Goal: Task Accomplishment & Management: Manage account settings

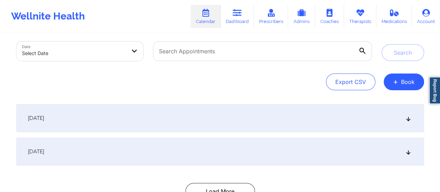
scroll to position [32, 0]
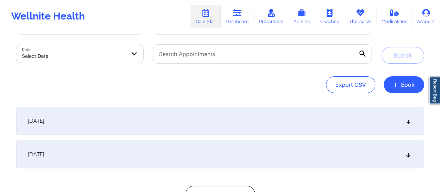
click at [289, 124] on div "[DATE]" at bounding box center [219, 121] width 407 height 28
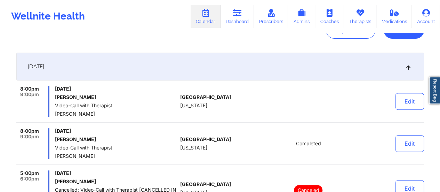
scroll to position [0, 0]
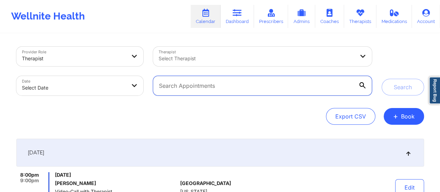
click at [221, 90] on input "text" at bounding box center [262, 85] width 218 height 19
paste input "[EMAIL_ADDRESS][DOMAIN_NAME]"
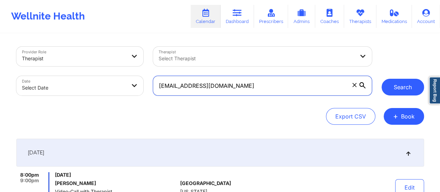
type input "[EMAIL_ADDRESS][DOMAIN_NAME]"
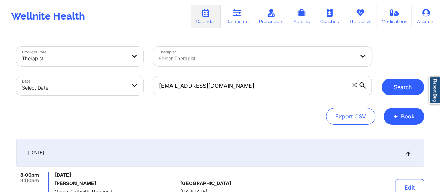
click at [405, 92] on button "Search" at bounding box center [402, 87] width 42 height 17
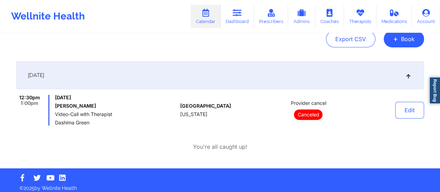
scroll to position [82, 0]
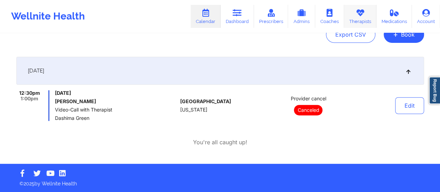
click at [353, 16] on link "Therapists" at bounding box center [360, 16] width 32 height 23
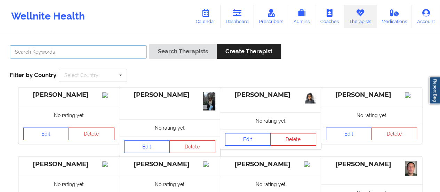
click at [101, 50] on input "text" at bounding box center [78, 51] width 137 height 13
type input "[PERSON_NAME]"
click at [149, 44] on button "Search Therapists" at bounding box center [182, 51] width 67 height 15
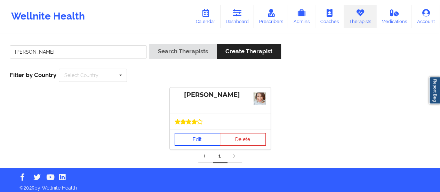
click at [193, 133] on link "Edit" at bounding box center [197, 139] width 46 height 13
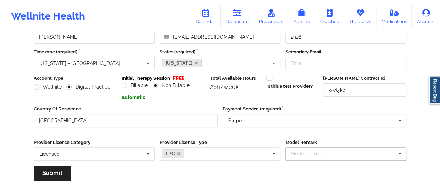
scroll to position [125, 0]
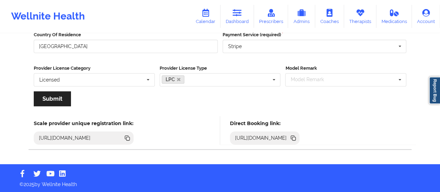
click at [294, 135] on icon at bounding box center [292, 136] width 3 height 3
click at [236, 23] on link "Dashboard" at bounding box center [236, 16] width 33 height 23
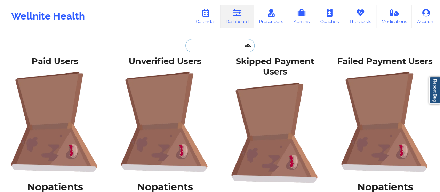
click at [212, 48] on input "text" at bounding box center [219, 45] width 69 height 13
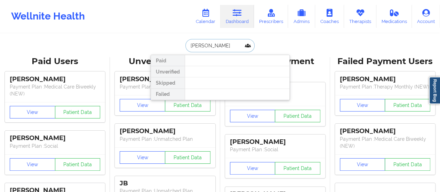
click at [236, 47] on input "[PERSON_NAME]" at bounding box center [219, 45] width 69 height 13
paste input "[EMAIL_ADDRESS][DOMAIN_NAME]"
type input "[EMAIL_ADDRESS][DOMAIN_NAME]"
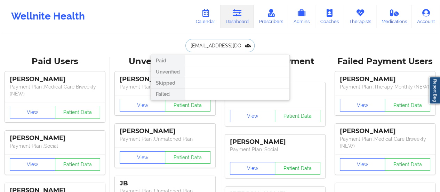
scroll to position [0, 9]
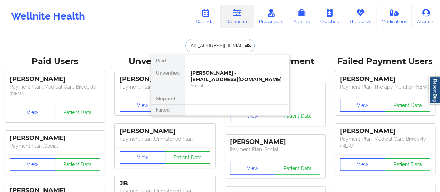
click at [233, 79] on div "[PERSON_NAME] - [EMAIL_ADDRESS][DOMAIN_NAME]" at bounding box center [236, 76] width 93 height 13
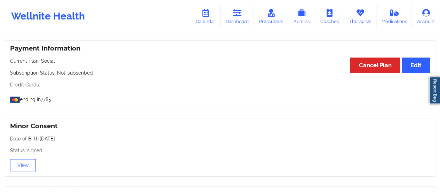
scroll to position [365, 0]
click at [31, 164] on button "View" at bounding box center [23, 165] width 26 height 13
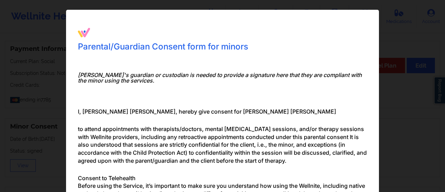
click at [426, 131] on div "Parental/Guardian Consent form for minors Minor's guardian or custodian is need…" at bounding box center [222, 96] width 445 height 192
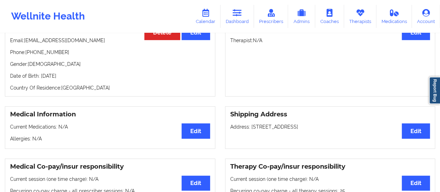
scroll to position [0, 0]
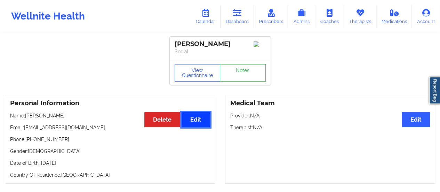
click at [197, 126] on button "Edit" at bounding box center [195, 119] width 28 height 15
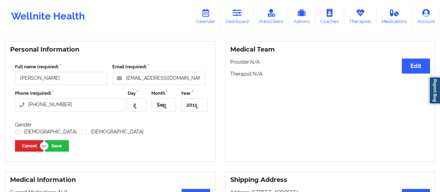
scroll to position [55, 0]
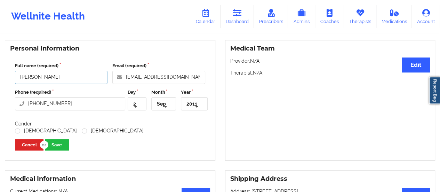
drag, startPoint x: 41, startPoint y: 80, endPoint x: 16, endPoint y: 84, distance: 25.1
click at [16, 84] on input "[PERSON_NAME]" at bounding box center [61, 77] width 92 height 13
type input "[PERSON_NAME]"
click at [17, 133] on label "[DEMOGRAPHIC_DATA]" at bounding box center [46, 131] width 62 height 6
click at [17, 133] on input "[DEMOGRAPHIC_DATA]" at bounding box center [18, 131] width 6 height 6
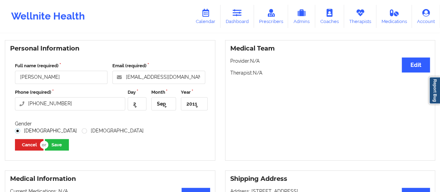
radio input "true"
click at [60, 150] on button "Save" at bounding box center [57, 144] width 24 height 11
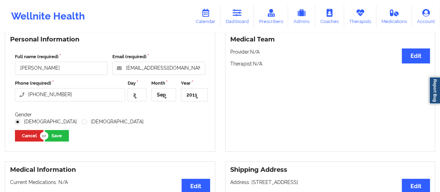
scroll to position [62, 0]
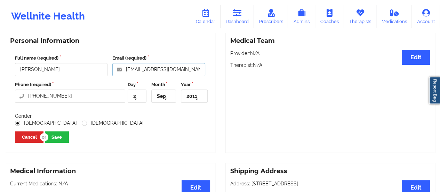
click at [157, 72] on input "[EMAIL_ADDRESS][DOMAIN_NAME]" at bounding box center [158, 69] width 92 height 13
click at [215, 5] on link "Calendar" at bounding box center [205, 16] width 30 height 23
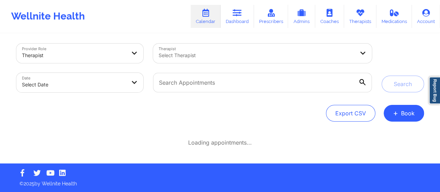
click at [215, 5] on link "Calendar" at bounding box center [205, 16] width 30 height 23
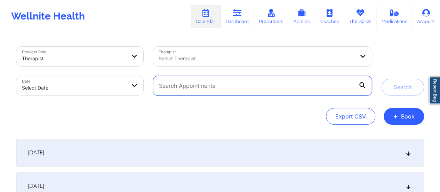
click at [263, 91] on input "text" at bounding box center [262, 85] width 218 height 19
paste input "[EMAIL_ADDRESS][DOMAIN_NAME]"
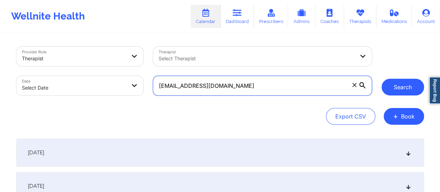
type input "[EMAIL_ADDRESS][DOMAIN_NAME]"
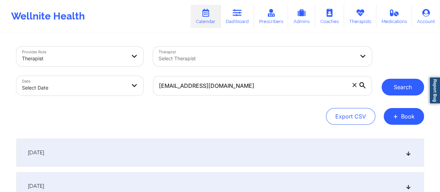
click at [390, 88] on button "Search" at bounding box center [402, 87] width 42 height 17
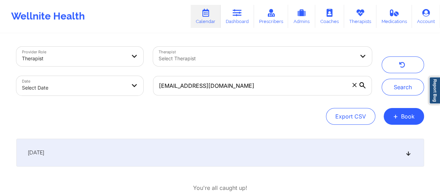
click at [277, 146] on div "[DATE]" at bounding box center [219, 152] width 407 height 28
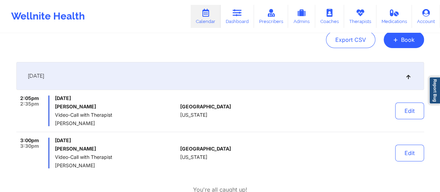
scroll to position [124, 0]
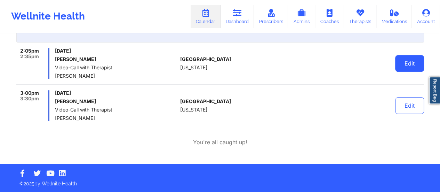
click at [411, 67] on button "Edit" at bounding box center [409, 63] width 29 height 17
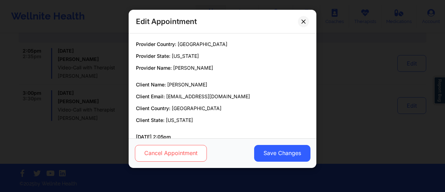
click at [179, 160] on button "Cancel Appointment" at bounding box center [171, 153] width 72 height 17
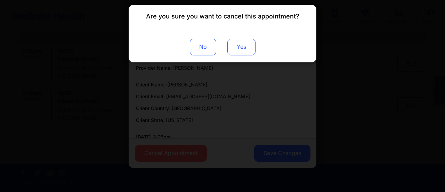
click at [242, 44] on button "Yes" at bounding box center [241, 47] width 28 height 17
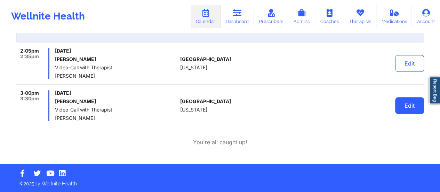
click at [414, 105] on button "Edit" at bounding box center [409, 105] width 29 height 17
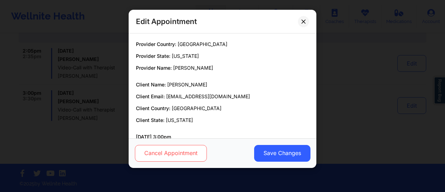
click at [180, 152] on button "Cancel Appointment" at bounding box center [171, 153] width 72 height 17
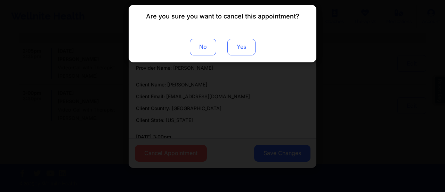
click at [242, 45] on button "Yes" at bounding box center [241, 47] width 28 height 17
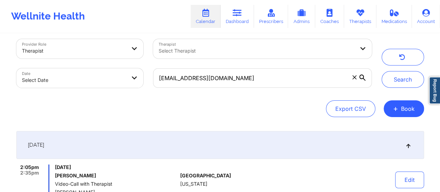
scroll to position [0, 0]
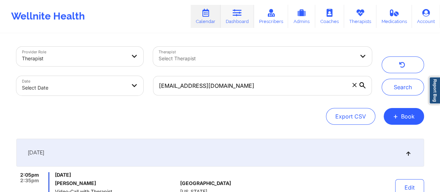
click at [242, 19] on link "Dashboard" at bounding box center [236, 16] width 33 height 23
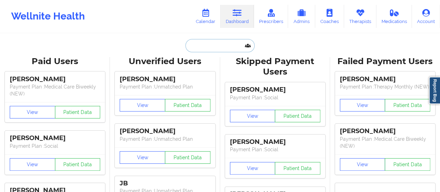
click at [227, 49] on input "text" at bounding box center [219, 45] width 69 height 13
paste input "[EMAIL_ADDRESS][DOMAIN_NAME]"
type input "[EMAIL_ADDRESS][DOMAIN_NAME]"
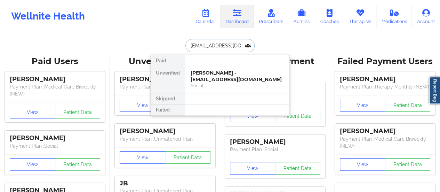
scroll to position [0, 9]
click at [222, 84] on div "Social" at bounding box center [236, 85] width 93 height 6
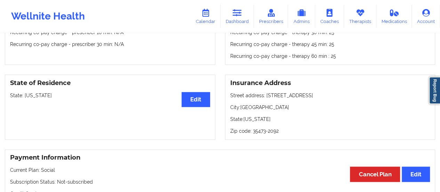
scroll to position [255, 0]
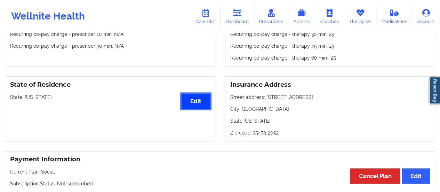
click at [196, 107] on button "Edit" at bounding box center [195, 100] width 28 height 15
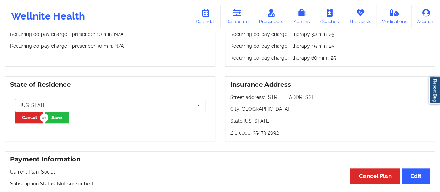
click at [83, 107] on input "text" at bounding box center [110, 105] width 189 height 13
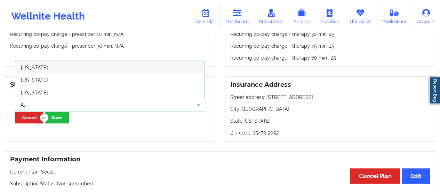
scroll to position [0, 0]
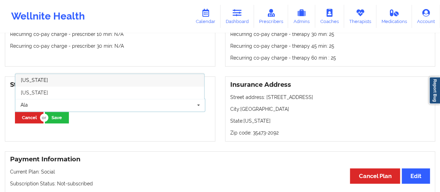
type input "Ala"
click at [47, 83] on div "[US_STATE]" at bounding box center [109, 80] width 189 height 13
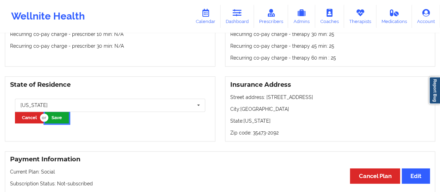
click at [54, 114] on button "Save" at bounding box center [57, 117] width 24 height 11
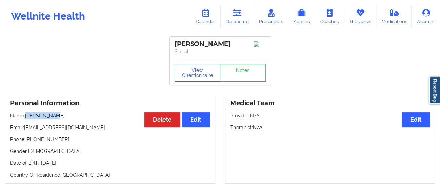
drag, startPoint x: 62, startPoint y: 117, endPoint x: 26, endPoint y: 116, distance: 35.1
click at [26, 116] on p "Name: [PERSON_NAME]" at bounding box center [110, 115] width 200 height 7
copy p "[PERSON_NAME]"
drag, startPoint x: 60, startPoint y: 140, endPoint x: 27, endPoint y: 139, distance: 32.4
click at [27, 139] on p "Phone: [PHONE_NUMBER]" at bounding box center [110, 139] width 200 height 7
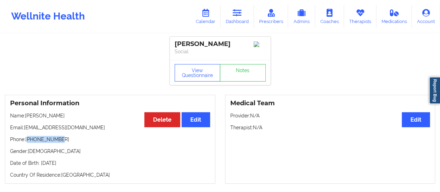
copy p "12052427436"
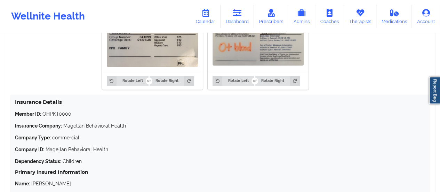
scroll to position [514, 0]
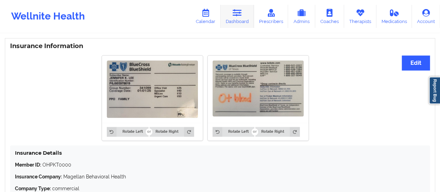
click at [237, 13] on icon at bounding box center [237, 13] width 9 height 8
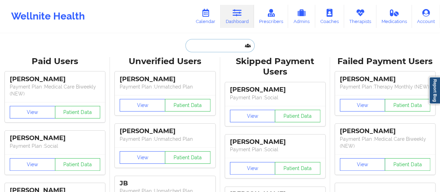
click at [197, 43] on input "text" at bounding box center [219, 45] width 69 height 13
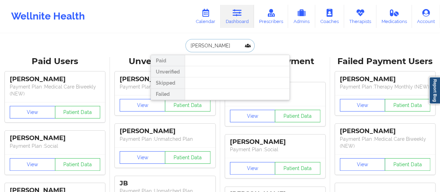
type input "[PERSON_NAME]"
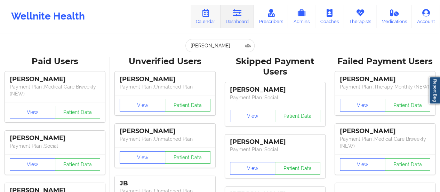
click at [197, 24] on link "Calendar" at bounding box center [205, 16] width 30 height 23
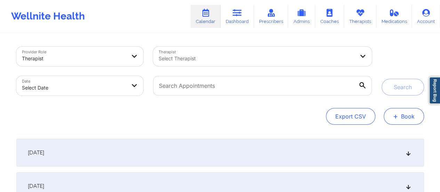
click at [397, 114] on span "+" at bounding box center [395, 116] width 5 height 4
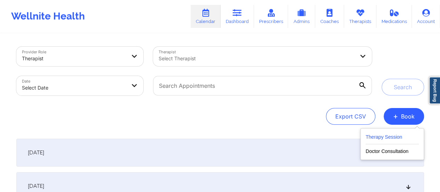
click at [377, 141] on button "Therapy Session" at bounding box center [391, 137] width 53 height 11
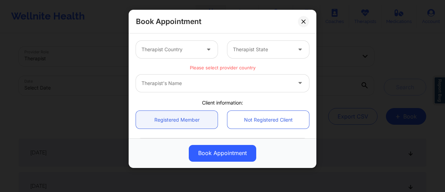
click at [174, 48] on div at bounding box center [170, 49] width 59 height 8
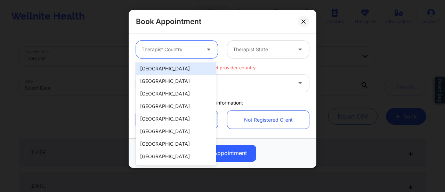
click at [187, 70] on div "[GEOGRAPHIC_DATA]" at bounding box center [176, 68] width 80 height 13
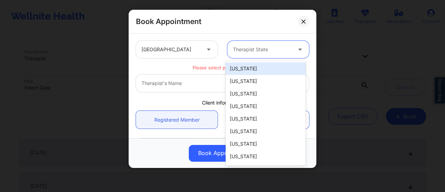
click at [241, 47] on div at bounding box center [262, 49] width 59 height 8
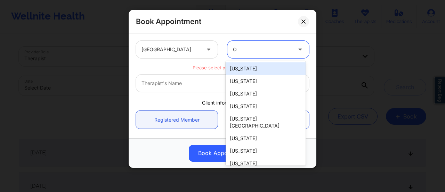
type input "Oh"
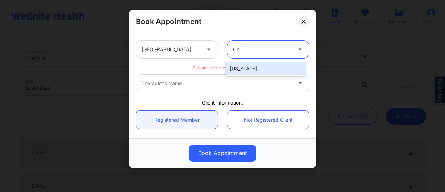
click at [250, 69] on div "[US_STATE]" at bounding box center [266, 68] width 80 height 13
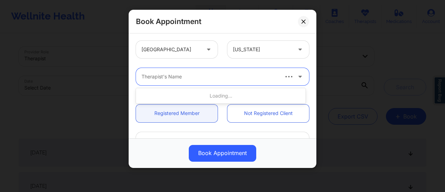
click at [220, 83] on div "Therapist's Name" at bounding box center [207, 76] width 143 height 17
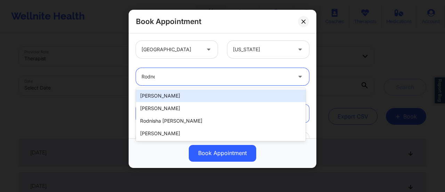
type input "[PERSON_NAME]"
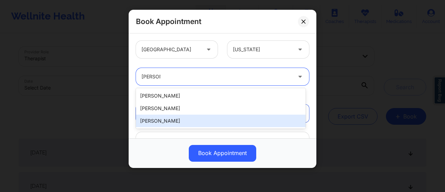
click at [190, 120] on div "[PERSON_NAME]" at bounding box center [221, 120] width 170 height 13
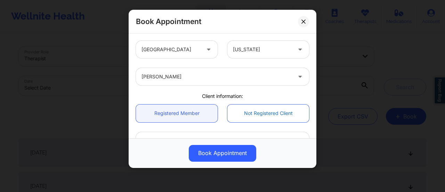
click at [243, 115] on link "Not Registered Client" at bounding box center [268, 113] width 82 height 18
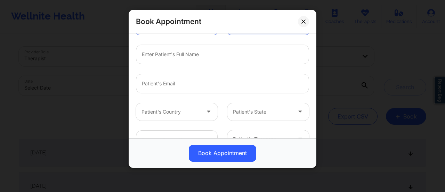
scroll to position [86, 0]
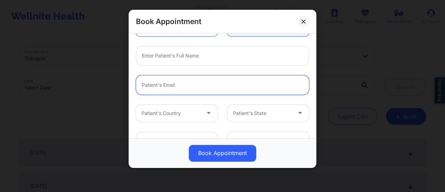
click at [185, 88] on input "email" at bounding box center [222, 84] width 173 height 19
paste input "[EMAIL_ADDRESS][DOMAIN_NAME]"
type input "[EMAIL_ADDRESS][DOMAIN_NAME]"
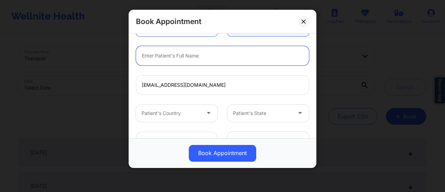
click at [164, 60] on input "text" at bounding box center [222, 55] width 173 height 19
type input "[PERSON_NAME]"
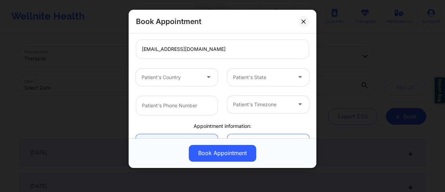
scroll to position [122, 0]
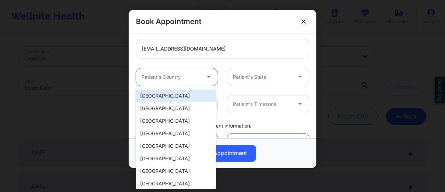
click at [196, 78] on div at bounding box center [170, 77] width 59 height 8
click at [179, 91] on div "[GEOGRAPHIC_DATA]" at bounding box center [176, 95] width 80 height 13
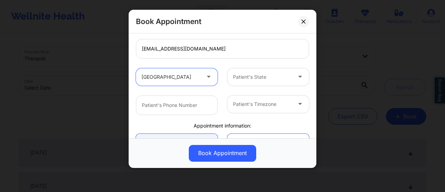
click at [243, 75] on div at bounding box center [262, 77] width 59 height 8
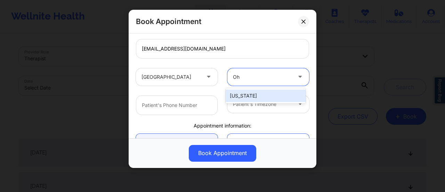
type input "Ohi"
click at [245, 97] on div "[US_STATE]" at bounding box center [266, 95] width 80 height 13
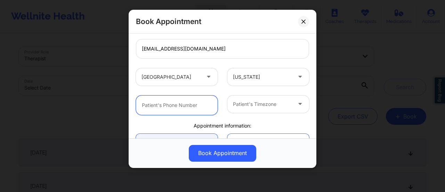
click at [201, 109] on input "text" at bounding box center [177, 104] width 82 height 19
paste input "[PHONE_NUMBER]"
type input "[PHONE_NUMBER]"
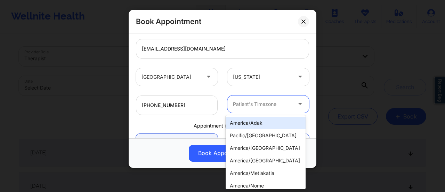
click at [242, 106] on div at bounding box center [262, 104] width 59 height 8
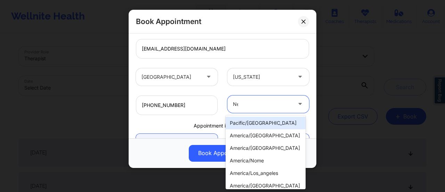
type input "New"
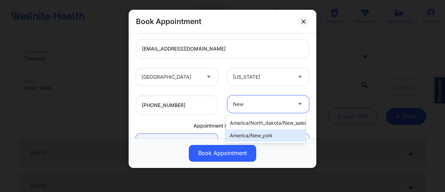
click at [268, 139] on div "america/new_york" at bounding box center [266, 135] width 80 height 13
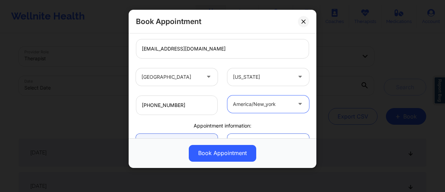
scroll to position [197, 0]
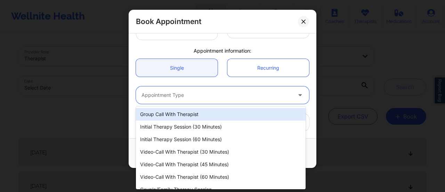
click at [188, 101] on div "Appointment Type" at bounding box center [214, 94] width 156 height 17
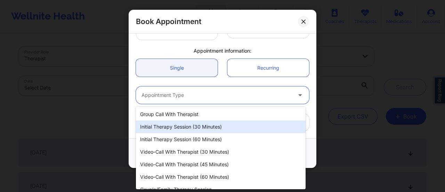
click at [198, 128] on div "Initial Therapy Session (30 minutes)" at bounding box center [221, 126] width 170 height 13
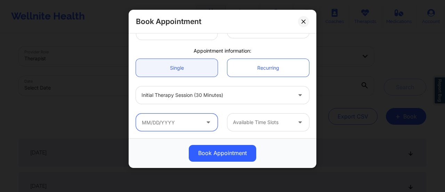
click at [188, 122] on input "text" at bounding box center [177, 121] width 82 height 17
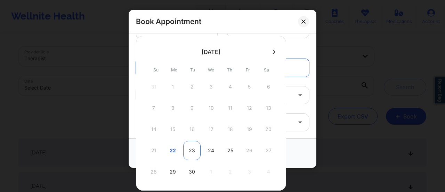
click at [191, 149] on div "23" at bounding box center [191, 149] width 17 height 19
type input "[DATE]"
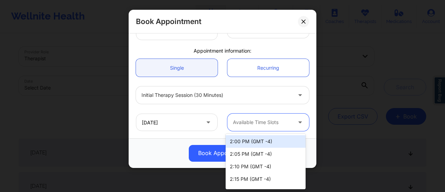
click at [250, 120] on div at bounding box center [262, 122] width 59 height 8
click at [254, 125] on div at bounding box center [262, 122] width 59 height 8
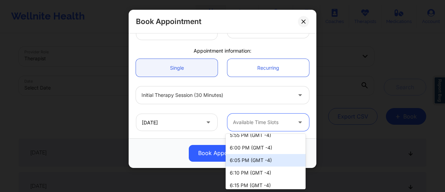
scroll to position [593, 0]
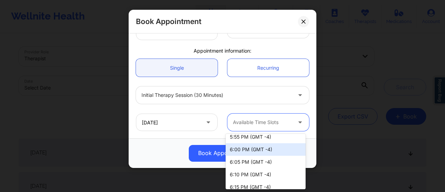
click at [259, 147] on div "6:00 PM (GMT -4)" at bounding box center [266, 149] width 80 height 13
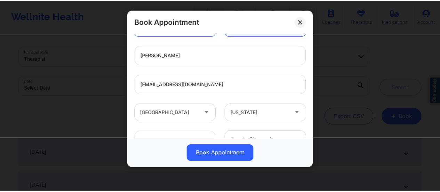
scroll to position [197, 0]
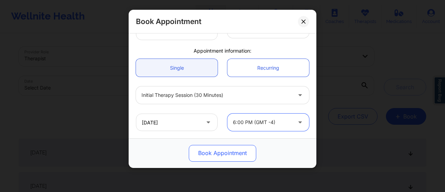
click at [229, 150] on button "Book Appointment" at bounding box center [222, 153] width 67 height 17
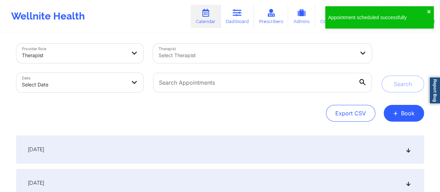
scroll to position [0, 0]
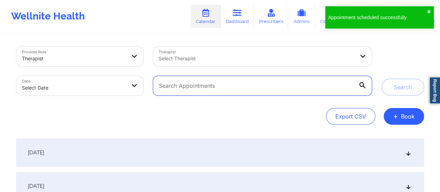
click at [265, 76] on input "text" at bounding box center [262, 85] width 218 height 19
paste input "[EMAIL_ADDRESS][DOMAIN_NAME]"
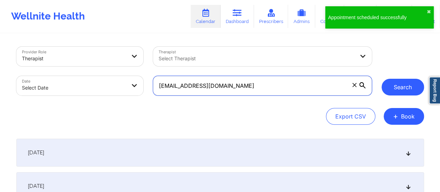
type input "[EMAIL_ADDRESS][DOMAIN_NAME]"
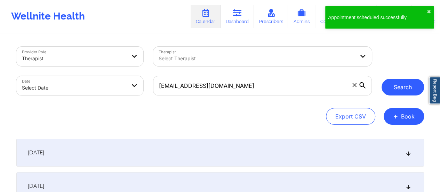
click at [409, 88] on button "Search" at bounding box center [402, 87] width 42 height 17
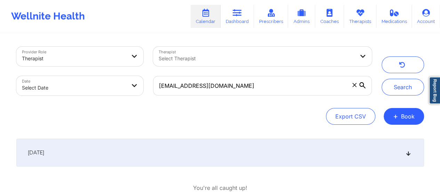
scroll to position [46, 0]
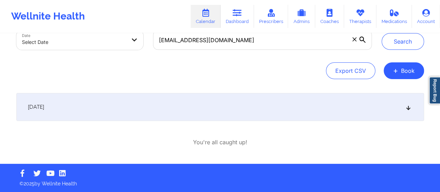
click at [245, 109] on div "[DATE]" at bounding box center [219, 107] width 407 height 28
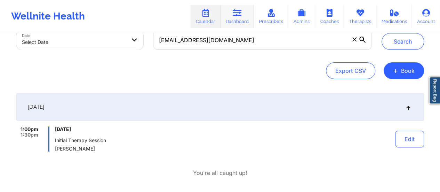
click at [244, 13] on link "Dashboard" at bounding box center [236, 16] width 33 height 23
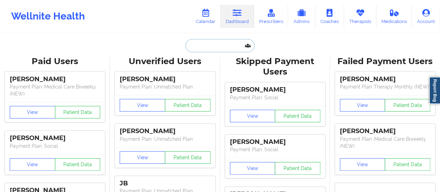
click at [211, 41] on input "text" at bounding box center [219, 45] width 69 height 13
type input "i"
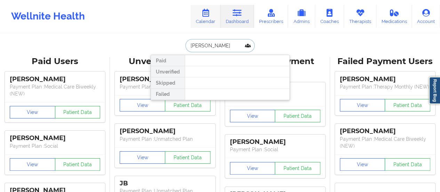
type input "[PERSON_NAME]"
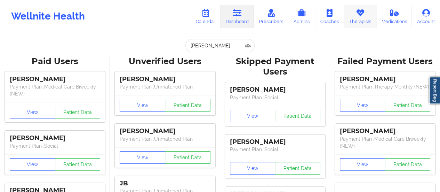
click at [357, 21] on link "Therapists" at bounding box center [360, 16] width 32 height 23
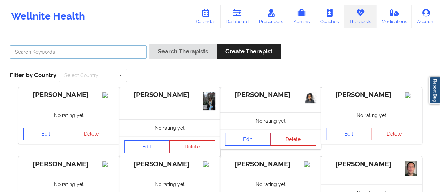
click at [84, 48] on input "text" at bounding box center [78, 51] width 137 height 13
click at [149, 44] on button "Search Therapists" at bounding box center [182, 51] width 67 height 15
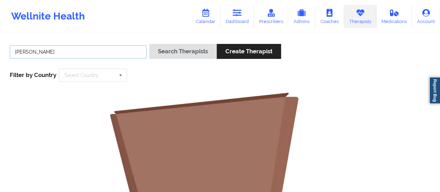
drag, startPoint x: 29, startPoint y: 50, endPoint x: 113, endPoint y: 64, distance: 85.3
click at [113, 64] on div "[PERSON_NAME] Search Therapists Create Therapist Filter by Country Select Count…" at bounding box center [220, 63] width 430 height 48
type input "[PERSON_NAME]"
click at [149, 44] on button "Search Therapists" at bounding box center [182, 51] width 67 height 15
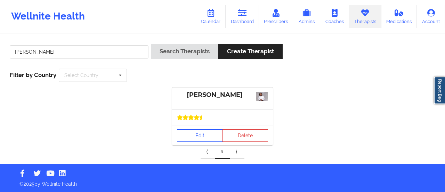
click at [192, 139] on link "Edit" at bounding box center [200, 135] width 46 height 13
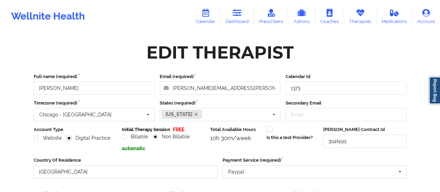
scroll to position [125, 0]
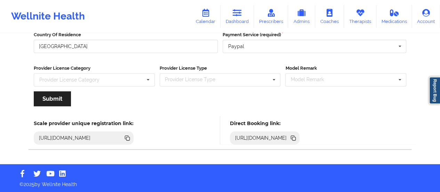
click at [290, 135] on div "[URL][DOMAIN_NAME]" at bounding box center [260, 137] width 57 height 7
click at [295, 137] on icon at bounding box center [293, 138] width 3 height 3
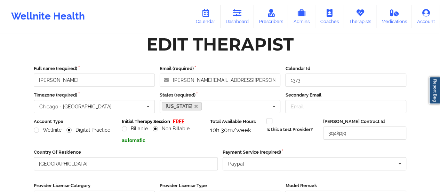
scroll to position [0, 0]
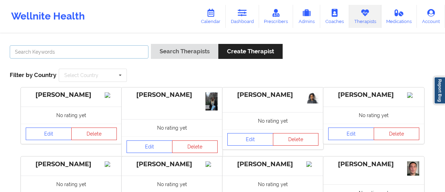
click at [90, 53] on input "text" at bounding box center [79, 51] width 139 height 13
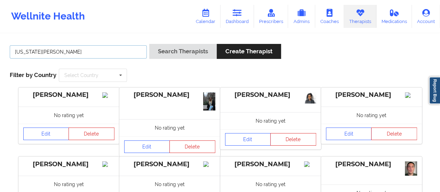
type input "[US_STATE][PERSON_NAME]"
click at [149, 44] on button "Search Therapists" at bounding box center [182, 51] width 67 height 15
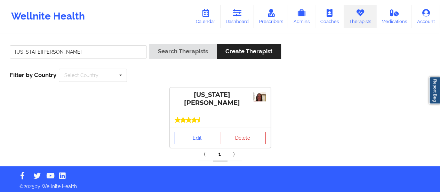
click at [188, 143] on div "Edit Delete" at bounding box center [220, 137] width 101 height 20
click at [186, 139] on link "Edit" at bounding box center [197, 137] width 46 height 13
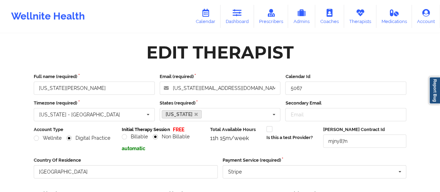
scroll to position [125, 0]
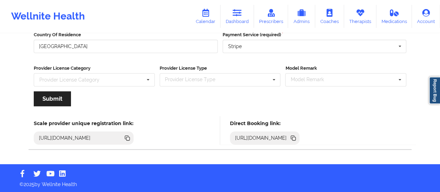
click at [294, 136] on icon at bounding box center [292, 136] width 3 height 3
click at [210, 18] on link "Calendar" at bounding box center [205, 16] width 30 height 23
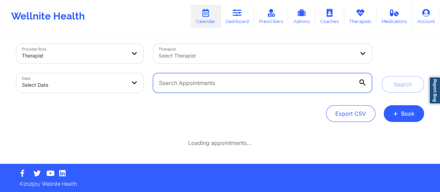
click at [233, 75] on input "text" at bounding box center [262, 82] width 218 height 19
paste input "[EMAIL_ADDRESS][DOMAIN_NAME]"
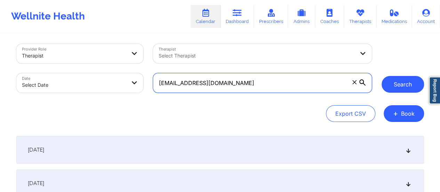
type input "[EMAIL_ADDRESS][DOMAIN_NAME]"
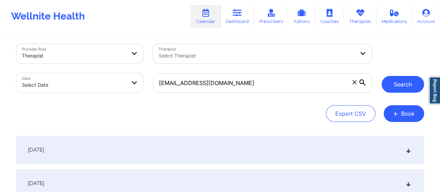
click at [406, 92] on button "Search" at bounding box center [402, 84] width 42 height 17
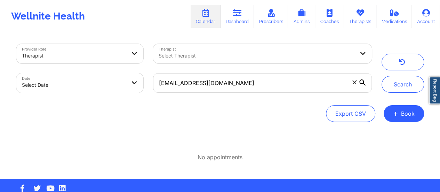
scroll to position [18, 0]
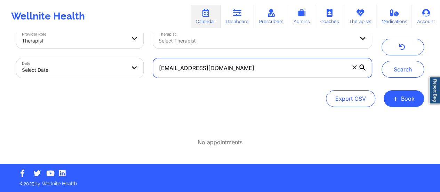
click at [263, 65] on input "[EMAIL_ADDRESS][DOMAIN_NAME]" at bounding box center [262, 67] width 218 height 19
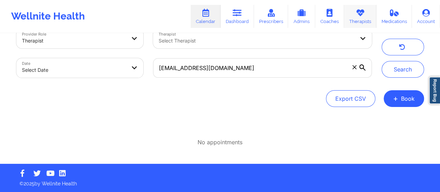
click at [356, 15] on icon at bounding box center [359, 13] width 9 height 8
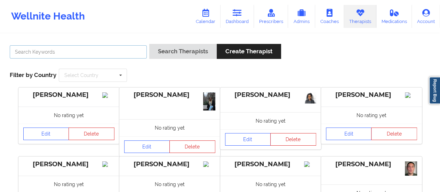
click at [109, 51] on input "text" at bounding box center [78, 51] width 137 height 13
type input "[US_STATE][PERSON_NAME]"
click at [149, 44] on button "Search Therapists" at bounding box center [182, 51] width 67 height 15
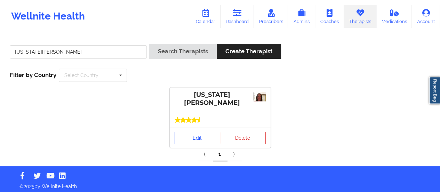
click at [207, 139] on link "Edit" at bounding box center [197, 137] width 46 height 13
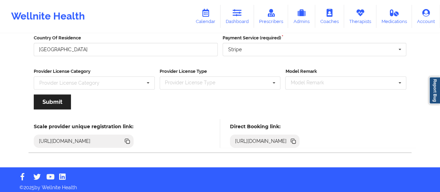
scroll to position [125, 0]
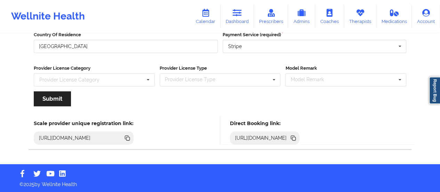
click at [290, 137] on div "[URL][DOMAIN_NAME]" at bounding box center [260, 137] width 57 height 7
click at [297, 141] on icon at bounding box center [293, 138] width 8 height 8
